Goal: Information Seeking & Learning: Check status

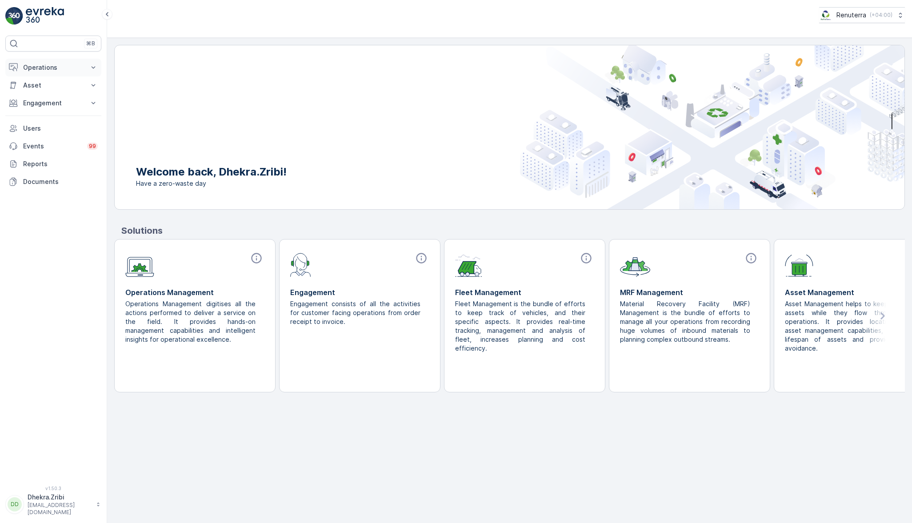
click at [67, 63] on p "Operations" at bounding box center [53, 67] width 60 height 9
click at [39, 94] on p "Planning" at bounding box center [35, 95] width 25 height 9
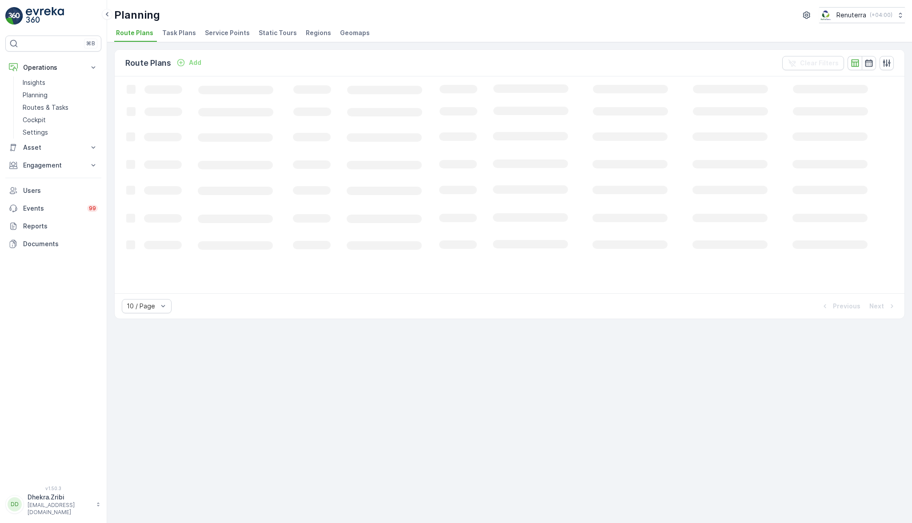
click at [211, 30] on span "Service Points" at bounding box center [227, 32] width 45 height 9
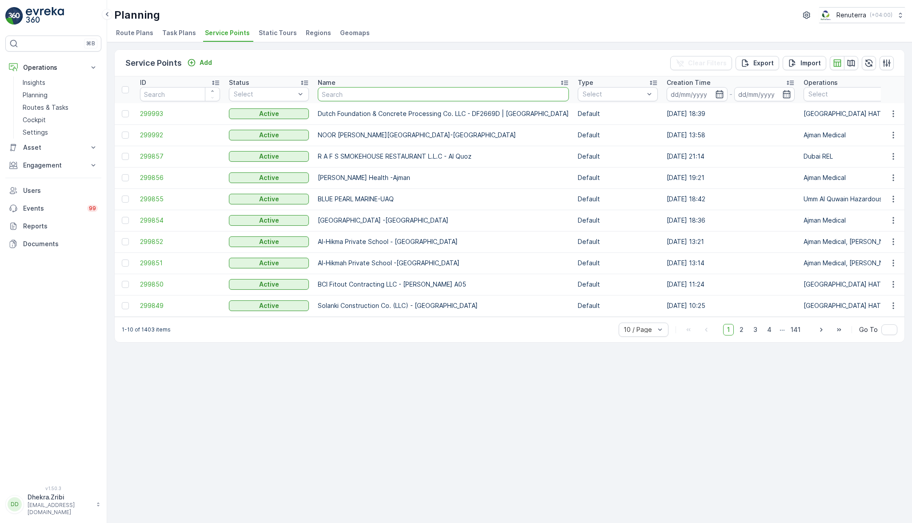
click at [364, 97] on input "text" at bounding box center [443, 94] width 251 height 14
type input "[PERSON_NAME]"
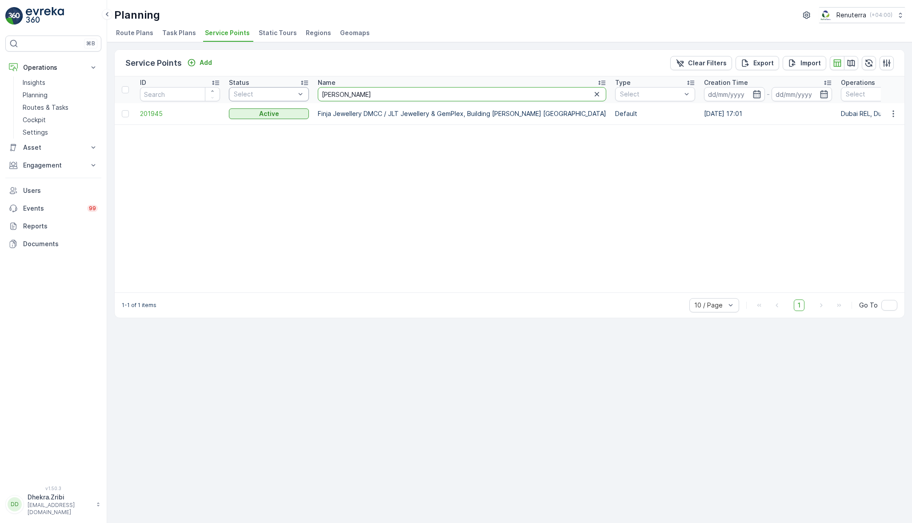
drag, startPoint x: 349, startPoint y: 88, endPoint x: 253, endPoint y: 93, distance: 96.1
type input "jaba"
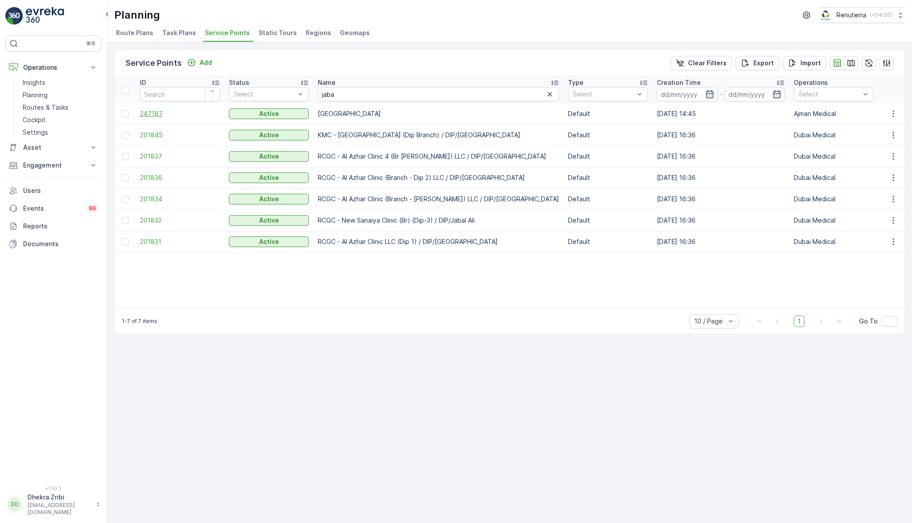
click at [156, 111] on span "247187" at bounding box center [180, 113] width 80 height 9
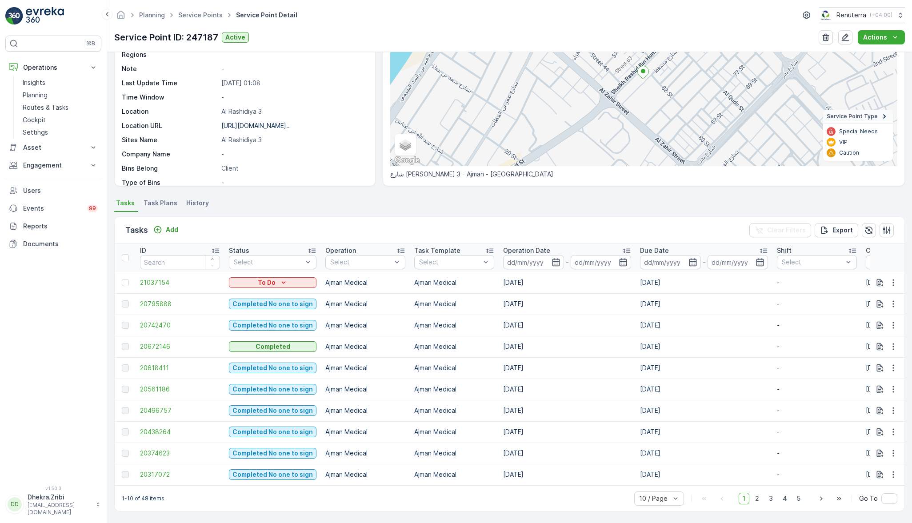
scroll to position [97, 0]
click at [151, 199] on span "Task Plans" at bounding box center [161, 203] width 34 height 9
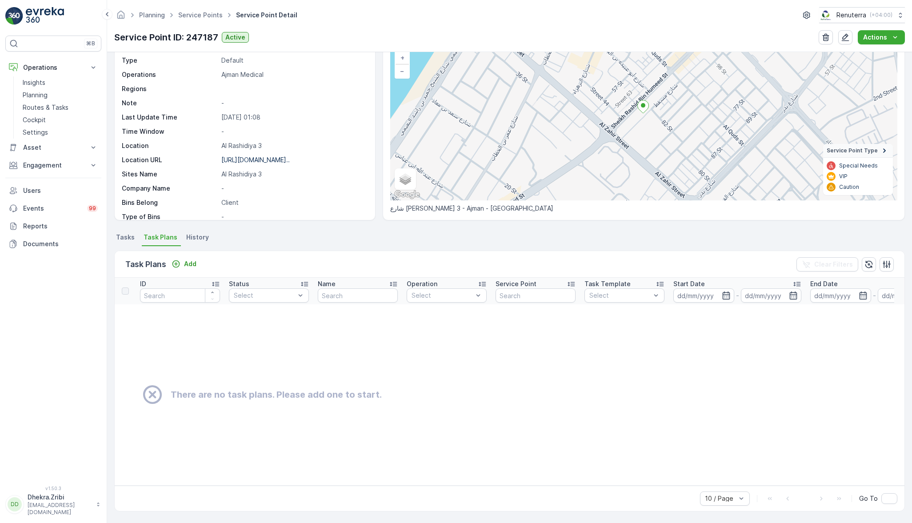
scroll to position [64, 0]
click at [127, 233] on span "Tasks" at bounding box center [125, 237] width 19 height 9
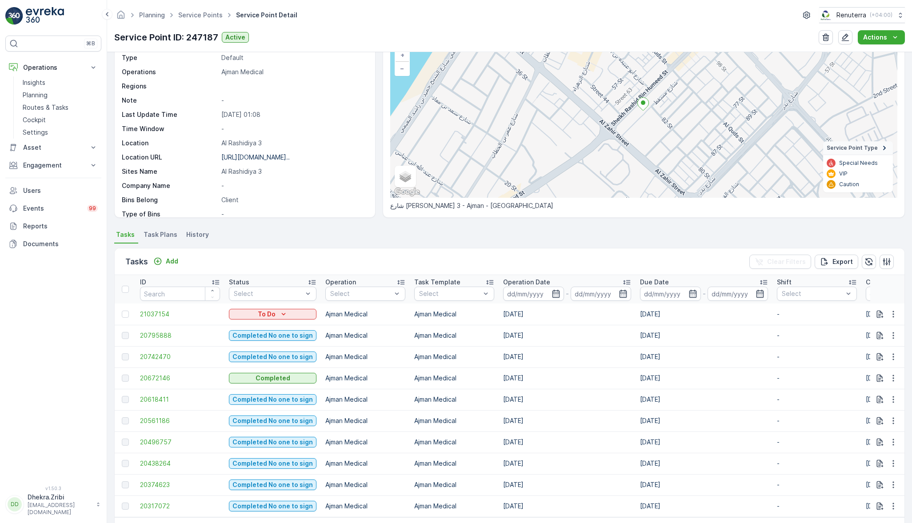
scroll to position [38, 0]
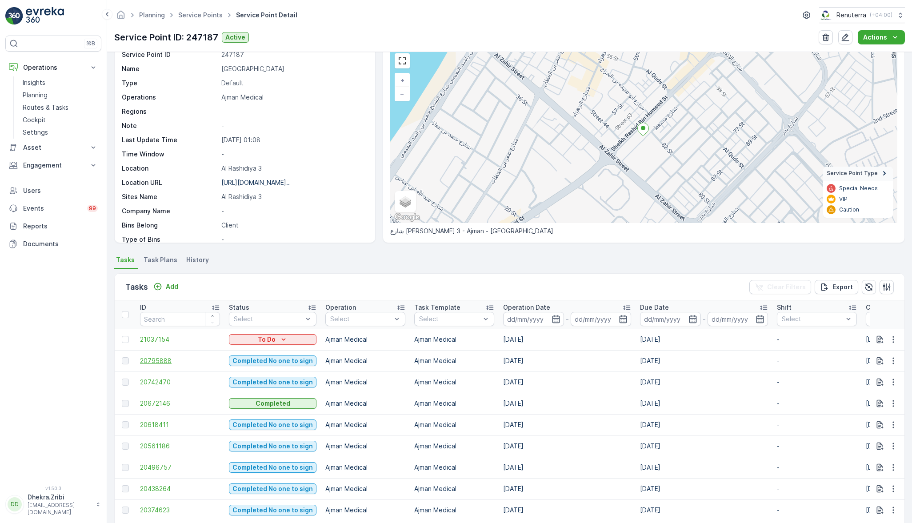
click at [155, 361] on span "20795888" at bounding box center [180, 360] width 80 height 9
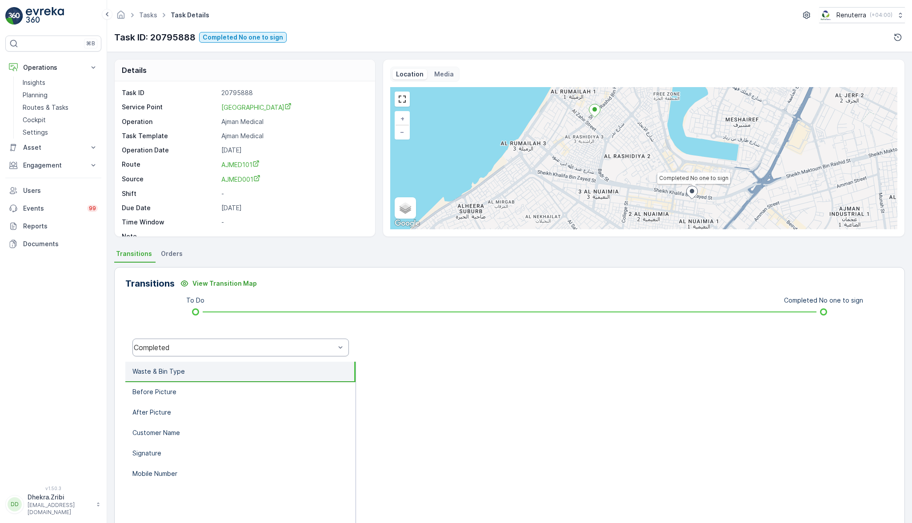
click at [199, 339] on div "Completed" at bounding box center [240, 348] width 216 height 18
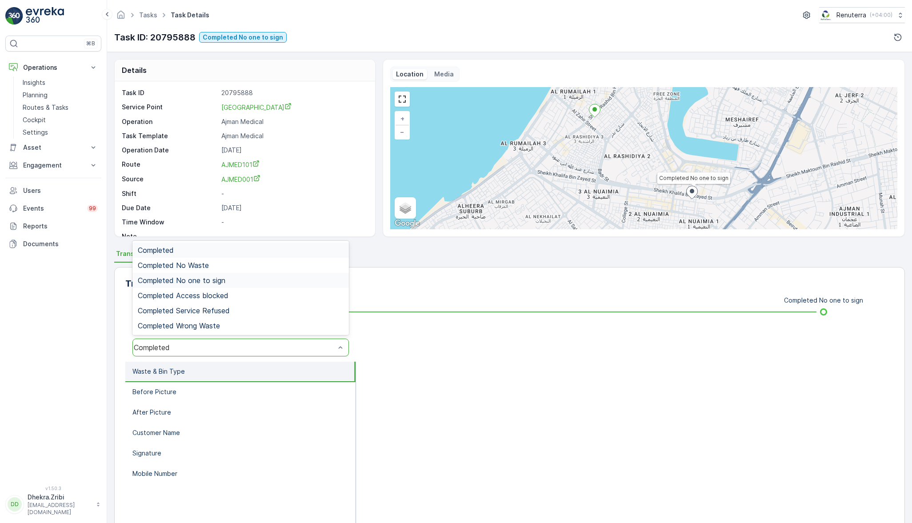
click at [192, 274] on div "Completed No one to sign" at bounding box center [240, 280] width 216 height 15
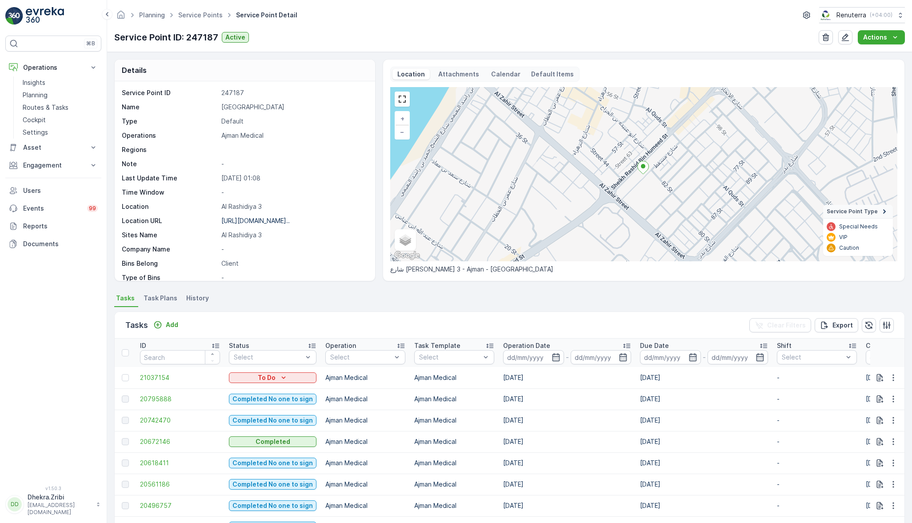
drag, startPoint x: 370, startPoint y: 156, endPoint x: 372, endPoint y: 170, distance: 13.4
click at [372, 170] on div "Service Point ID 247187 Name [GEOGRAPHIC_DATA] Type Default Operations Ajman Me…" at bounding box center [245, 181] width 260 height 200
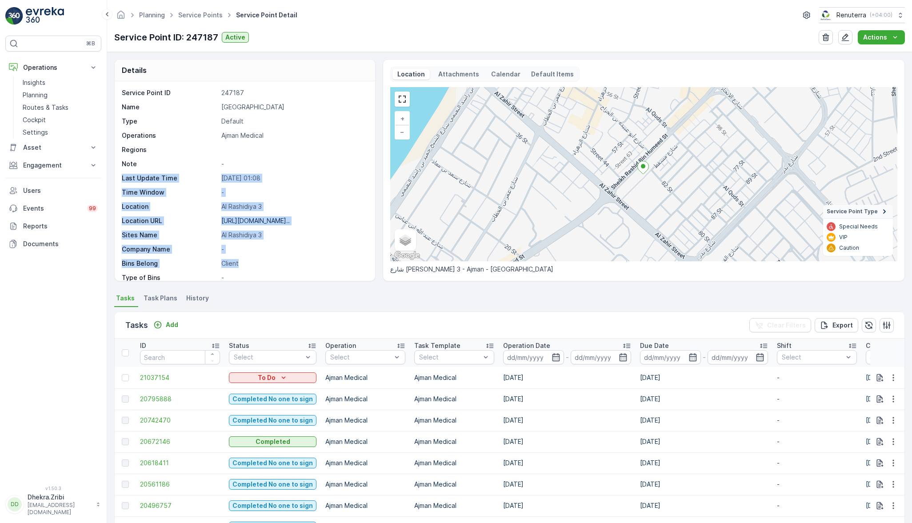
drag, startPoint x: 372, startPoint y: 170, endPoint x: 364, endPoint y: 264, distance: 95.0
click at [364, 264] on div "Service Point ID 247187 Name [GEOGRAPHIC_DATA] Type Default Operations Ajman Me…" at bounding box center [245, 181] width 260 height 200
click at [364, 264] on p "Client" at bounding box center [293, 263] width 144 height 9
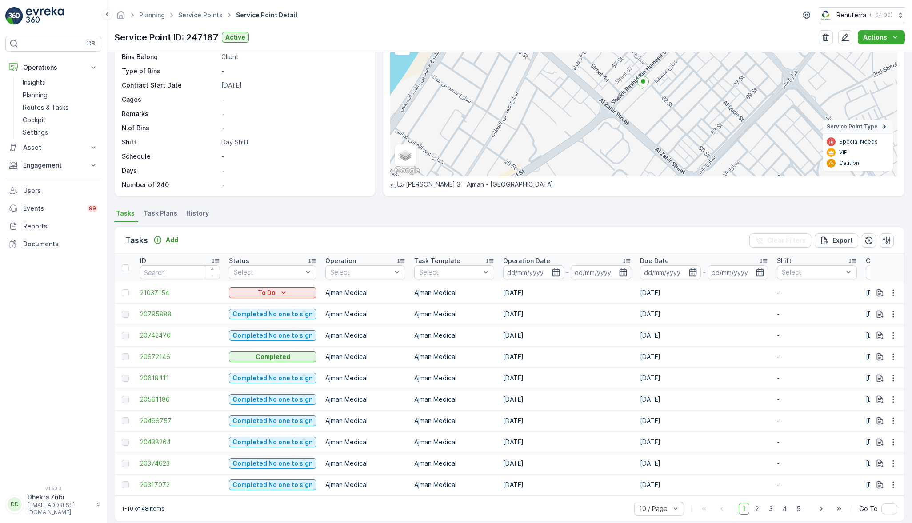
scroll to position [98, 0]
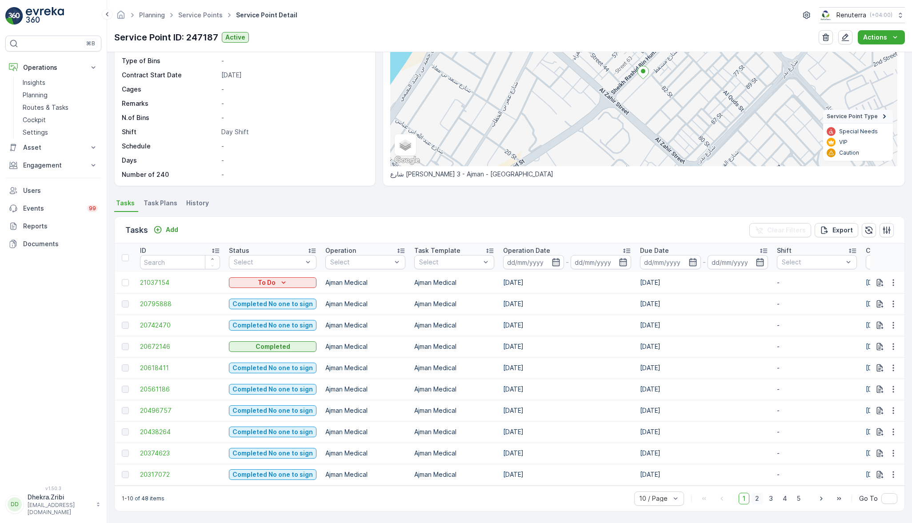
click at [754, 498] on span "2" at bounding box center [757, 499] width 12 height 12
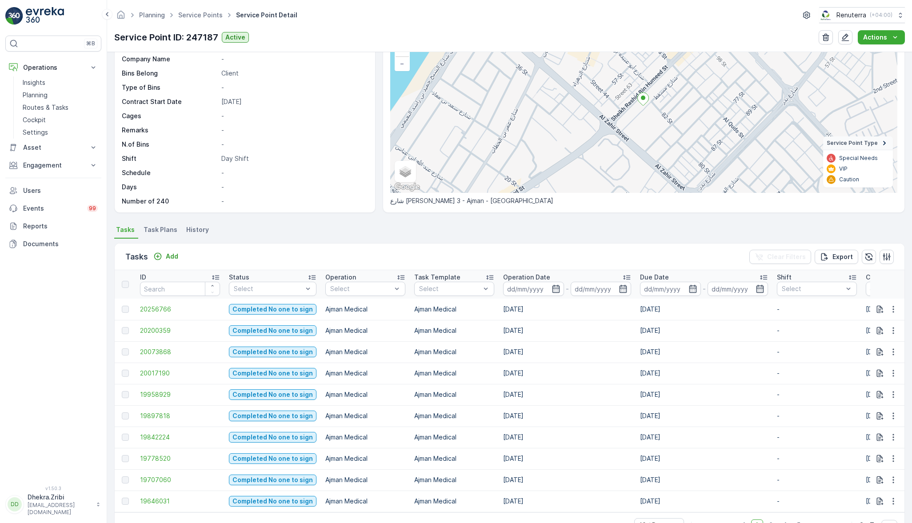
scroll to position [98, 0]
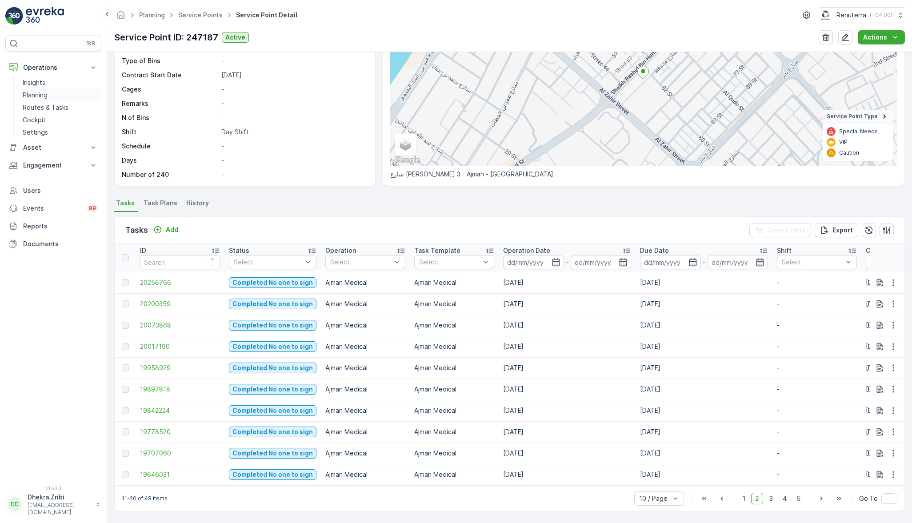
click at [47, 92] on p "Planning" at bounding box center [35, 95] width 25 height 9
